Goal: Book appointment/travel/reservation

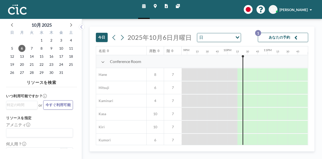
scroll to position [0, 841]
click at [122, 39] on icon at bounding box center [122, 38] width 5 height 8
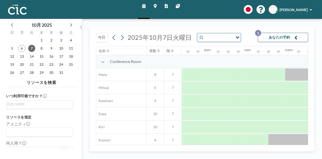
scroll to position [0, 322]
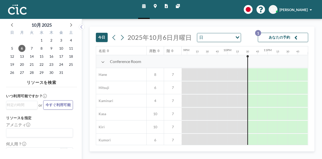
scroll to position [0, 841]
click at [123, 38] on icon at bounding box center [122, 38] width 5 height 8
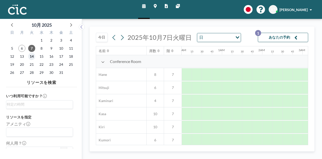
click at [32, 59] on span "14" at bounding box center [31, 56] width 7 height 7
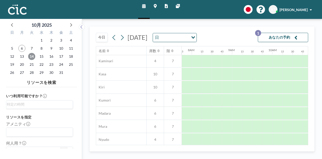
scroll to position [65, 312]
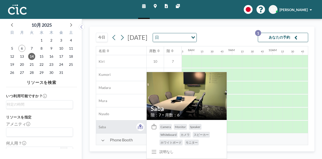
click at [104, 127] on span "Saba" at bounding box center [101, 126] width 10 height 5
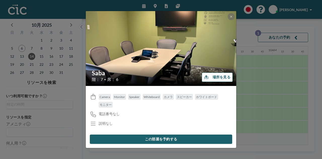
click at [219, 77] on button "場所を見る" at bounding box center [217, 76] width 31 height 9
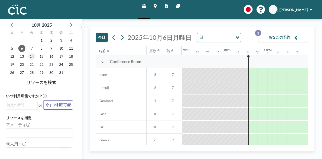
scroll to position [0, 841]
click at [32, 59] on span "14" at bounding box center [31, 56] width 7 height 7
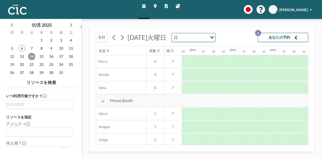
scroll to position [105, 555]
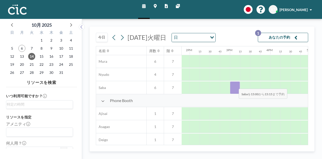
click at [234, 85] on div at bounding box center [235, 87] width 10 height 13
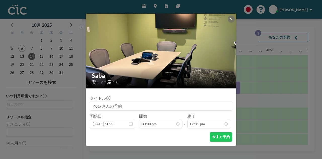
click at [111, 107] on input at bounding box center [161, 106] width 142 height 9
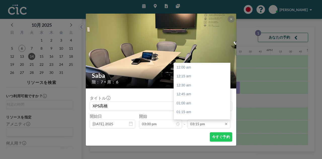
scroll to position [545, 0]
type input "XPS高橋"
click at [207, 122] on input "03:15 pm" at bounding box center [208, 123] width 43 height 9
click at [229, 100] on div at bounding box center [229, 101] width 2 height 4
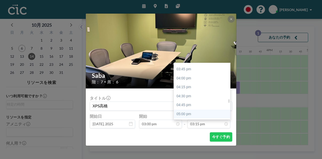
click at [201, 111] on div "05:00 pm" at bounding box center [203, 113] width 59 height 9
type input "05:00 pm"
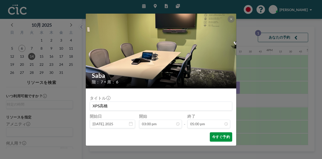
scroll to position [608, 0]
click at [217, 136] on button "今すぐ予約" at bounding box center [221, 136] width 22 height 9
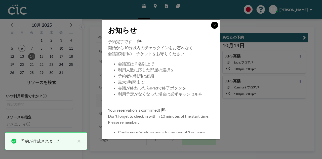
click at [213, 26] on icon at bounding box center [214, 25] width 3 height 3
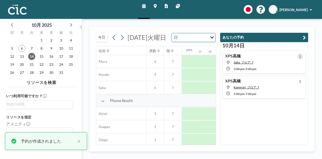
click at [299, 56] on icon at bounding box center [300, 56] width 2 height 3
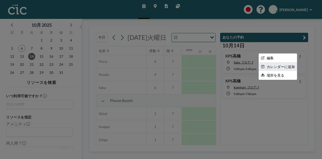
click at [286, 64] on li "カレンダーに追加" at bounding box center [278, 66] width 38 height 9
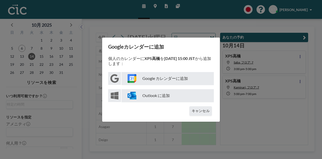
click at [169, 80] on p "Google カレンダーに追加" at bounding box center [167, 78] width 92 height 13
